Goal: Find specific page/section: Find specific page/section

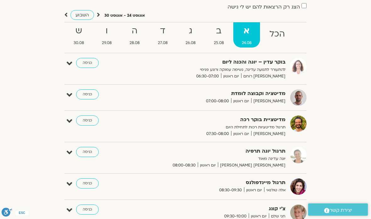
scroll to position [49, 0]
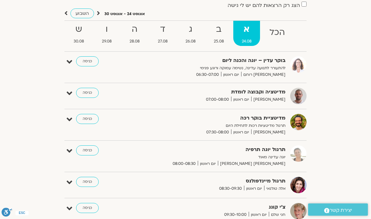
click at [91, 154] on link "כניסה" at bounding box center [87, 151] width 23 height 10
click at [90, 146] on link "כניסה" at bounding box center [87, 151] width 23 height 10
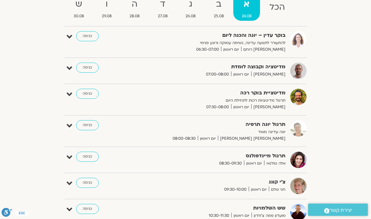
scroll to position [84, 0]
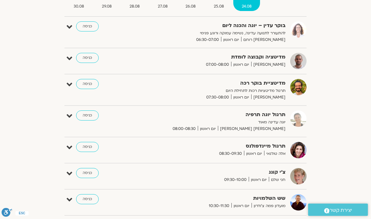
click at [86, 149] on link "כניסה" at bounding box center [87, 147] width 23 height 10
click at [90, 145] on link "כניסה" at bounding box center [87, 147] width 23 height 10
click at [83, 147] on link "כניסה" at bounding box center [87, 147] width 23 height 10
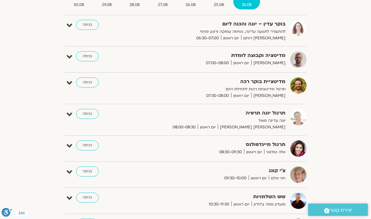
click at [91, 147] on link "כניסה" at bounding box center [87, 145] width 23 height 10
click at [96, 147] on link "כניסה" at bounding box center [87, 145] width 23 height 10
click at [88, 144] on link "כניסה" at bounding box center [87, 145] width 23 height 10
click at [87, 141] on link "כניסה" at bounding box center [87, 145] width 23 height 10
click at [87, 149] on link "כניסה" at bounding box center [87, 145] width 23 height 10
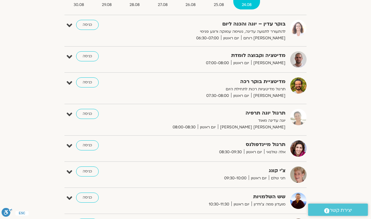
click at [91, 147] on link "כניסה" at bounding box center [87, 145] width 23 height 10
click at [87, 144] on link "כניסה" at bounding box center [87, 145] width 23 height 10
click at [82, 147] on link "כניסה" at bounding box center [87, 145] width 23 height 10
click at [89, 143] on link "כניסה" at bounding box center [87, 145] width 23 height 10
click at [88, 142] on link "כניסה" at bounding box center [87, 145] width 23 height 10
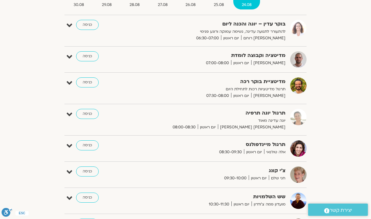
click at [90, 145] on link "כניסה" at bounding box center [87, 145] width 23 height 10
click at [84, 143] on link "כניסה" at bounding box center [87, 145] width 23 height 10
click at [89, 145] on link "כניסה" at bounding box center [87, 145] width 23 height 10
click at [340, 131] on div "הצג רק הרצאות להם יש [PERSON_NAME] גישה [DATE] - [DATE] השבוע להציג אירועים שפת…" at bounding box center [185, 195] width 352 height 463
click at [86, 143] on link "כניסה" at bounding box center [87, 145] width 23 height 10
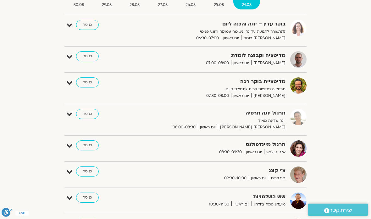
click at [89, 146] on link "כניסה" at bounding box center [87, 145] width 23 height 10
click at [90, 143] on link "כניסה" at bounding box center [87, 145] width 23 height 10
click at [91, 136] on div "בוקר עדין – יוגה והכנה ליום להתעורר לתנועה עדינה, נשימה עמוקה ורוגע פנימי [PERS…" at bounding box center [185, 221] width 242 height 403
click at [96, 148] on link "כניסה" at bounding box center [87, 145] width 23 height 10
click at [93, 143] on link "כניסה" at bounding box center [87, 145] width 23 height 10
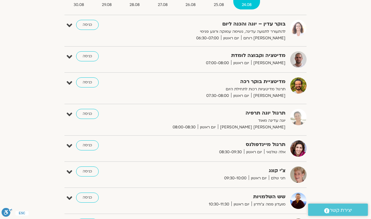
scroll to position [86, 0]
click at [85, 140] on link "כניסה" at bounding box center [87, 145] width 23 height 10
click at [86, 140] on link "כניסה" at bounding box center [87, 145] width 23 height 10
